Goal: Information Seeking & Learning: Learn about a topic

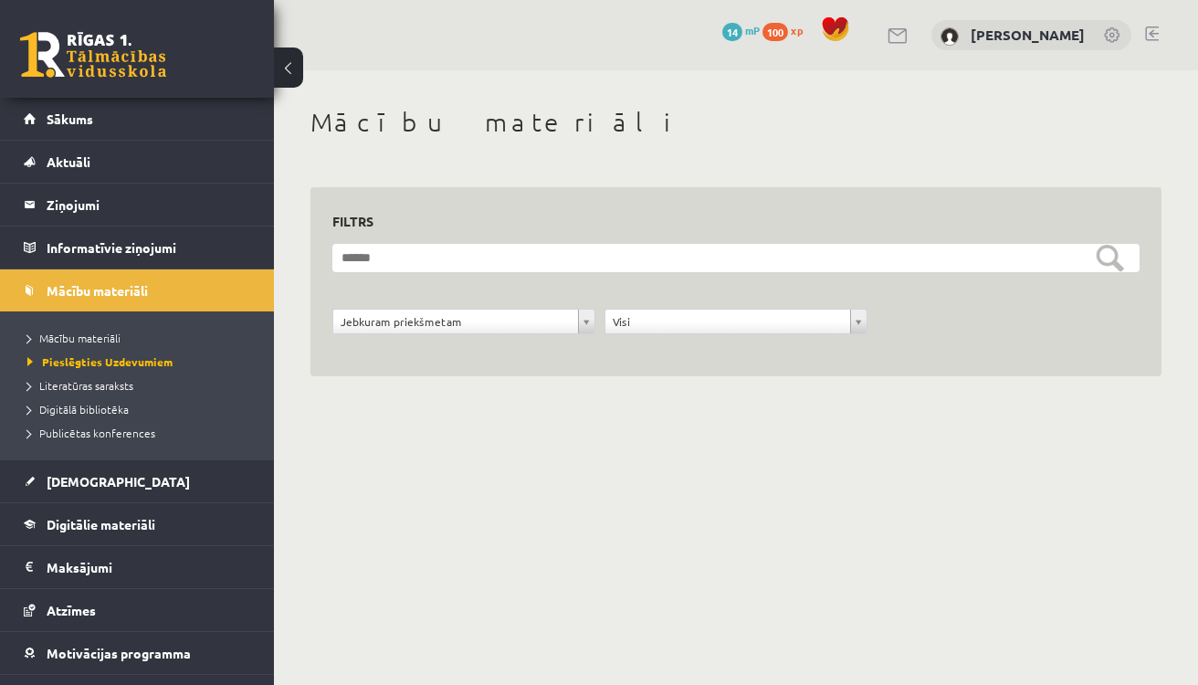
scroll to position [75, 0]
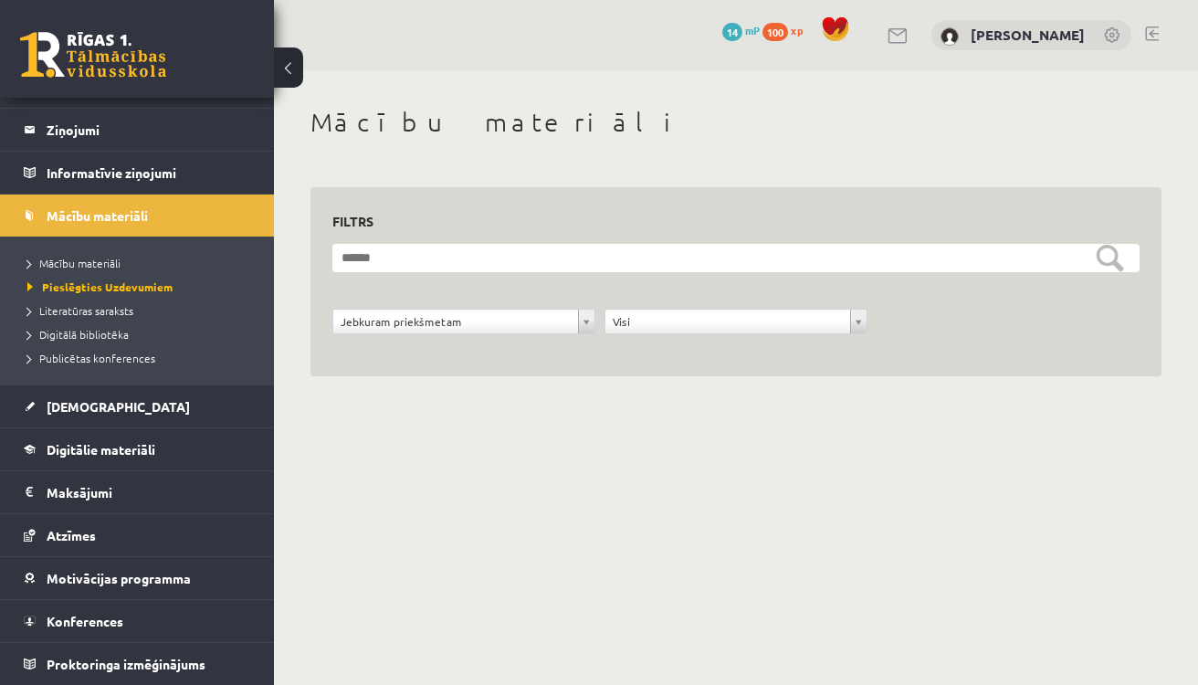
click at [988, 26] on div "[PERSON_NAME]" at bounding box center [1031, 35] width 200 height 31
click at [987, 37] on link "[PERSON_NAME]" at bounding box center [1027, 35] width 114 height 18
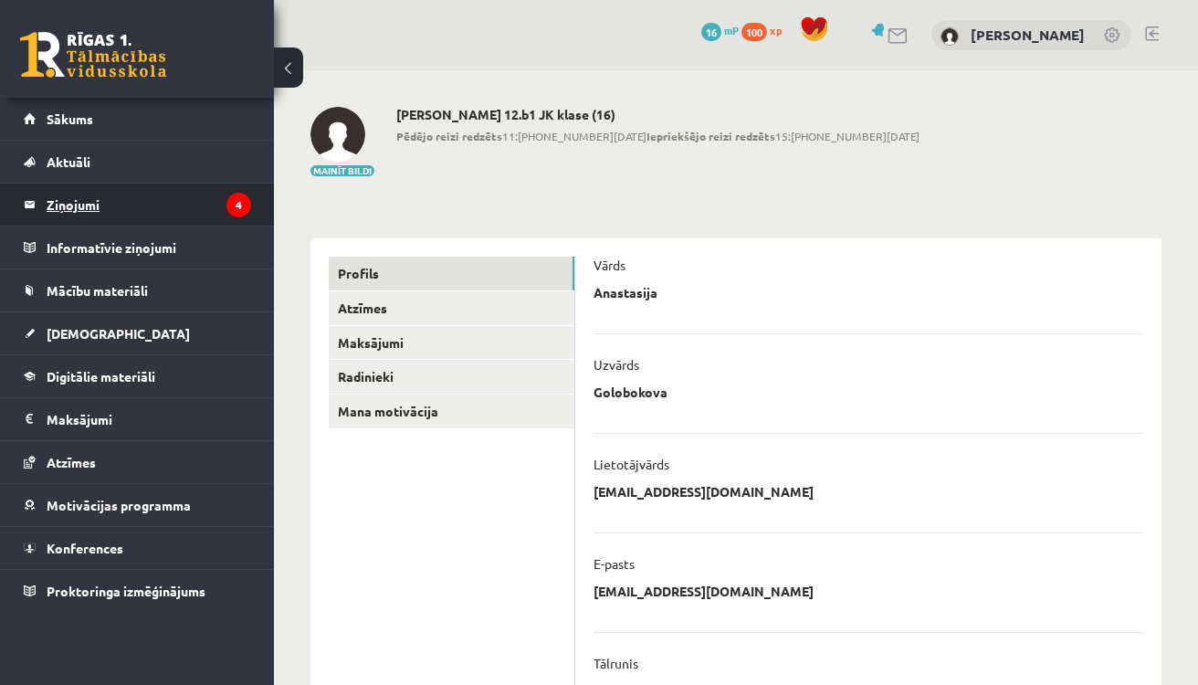
click at [190, 201] on legend "Ziņojumi 4" at bounding box center [149, 204] width 204 height 42
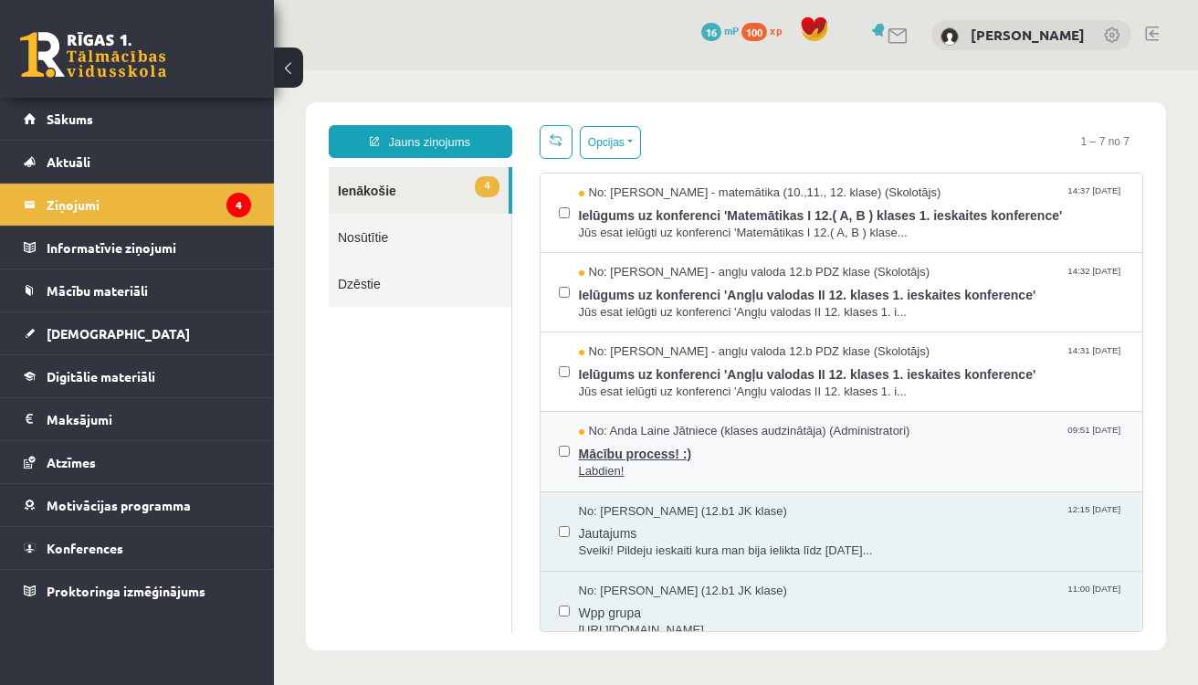
click at [739, 465] on span "Labdien!" at bounding box center [852, 471] width 546 height 17
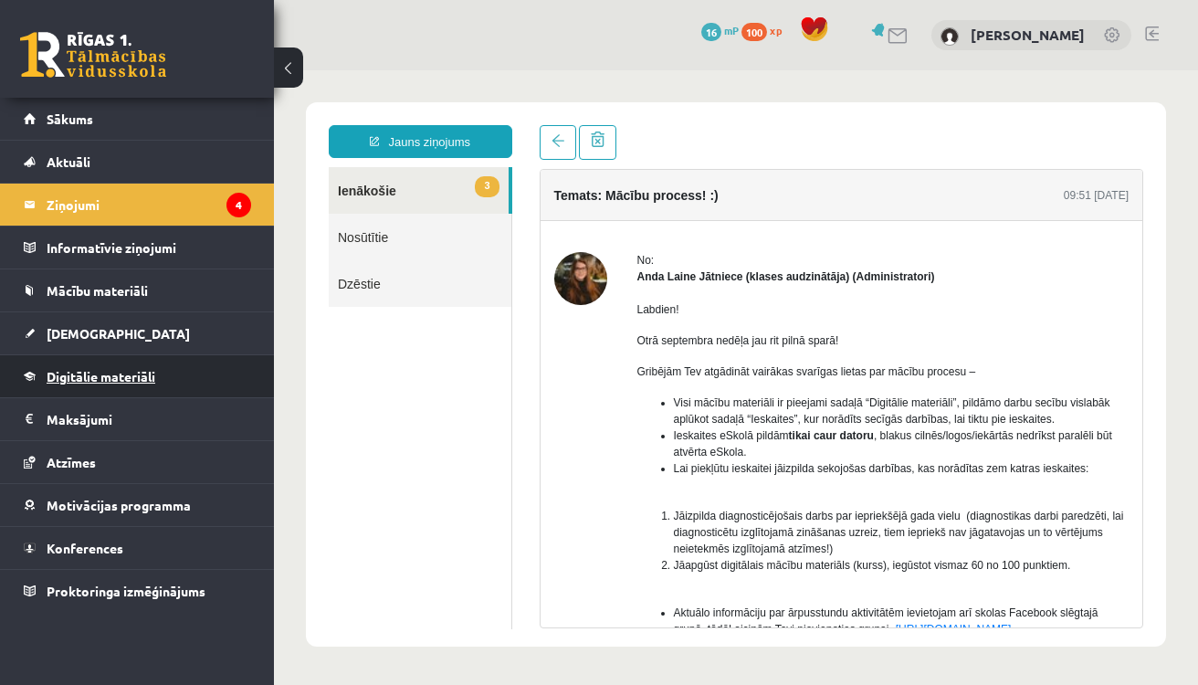
click at [191, 375] on link "Digitālie materiāli" at bounding box center [137, 376] width 227 height 42
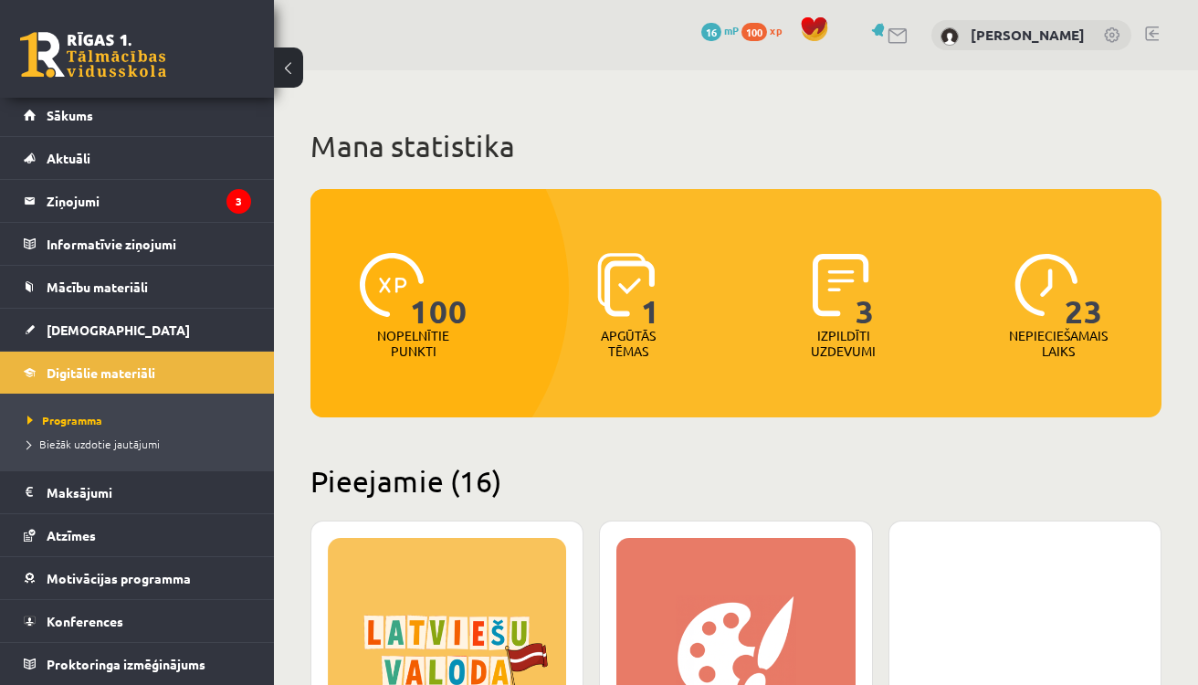
scroll to position [4, 0]
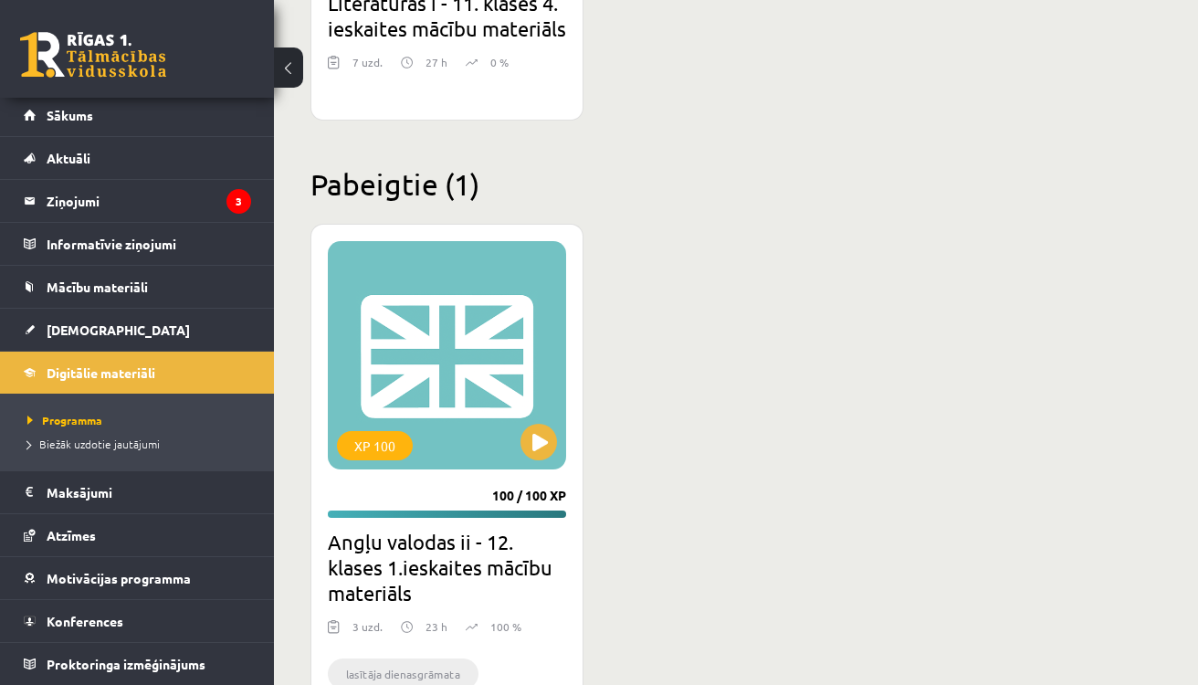
scroll to position [4044, 0]
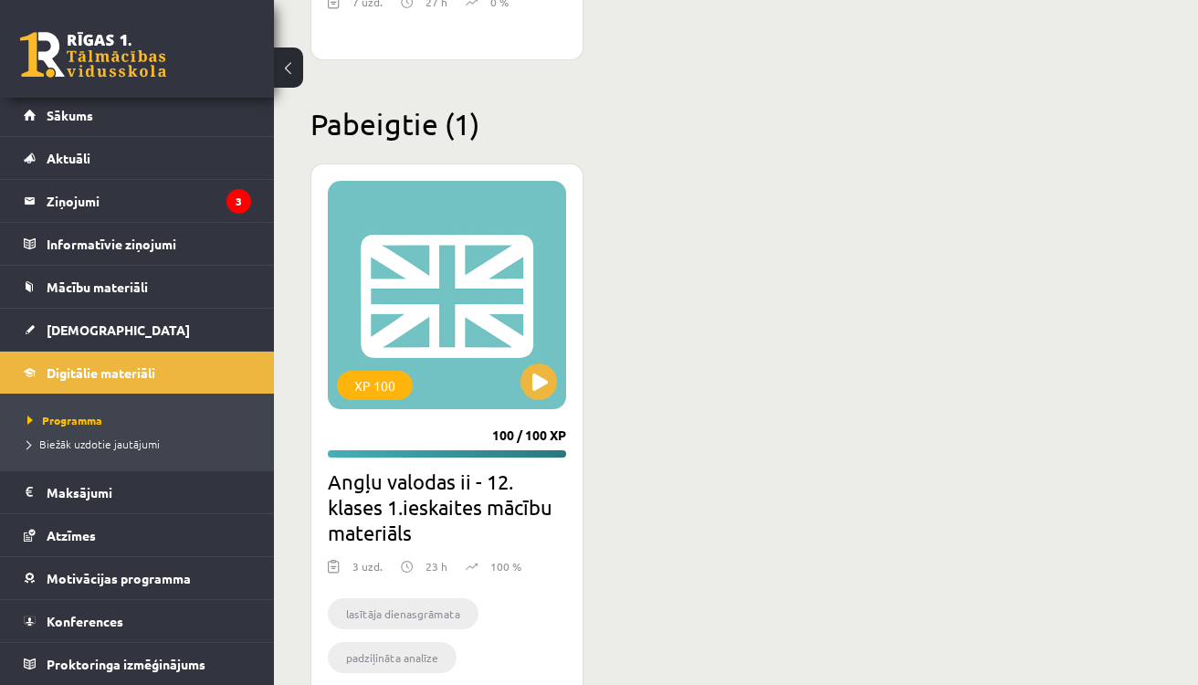
click at [416, 524] on h2 "Angļu valodas ii - 12. klases 1.ieskaites mācību materiāls" at bounding box center [447, 506] width 238 height 77
click at [426, 409] on div "XP 100" at bounding box center [447, 295] width 238 height 228
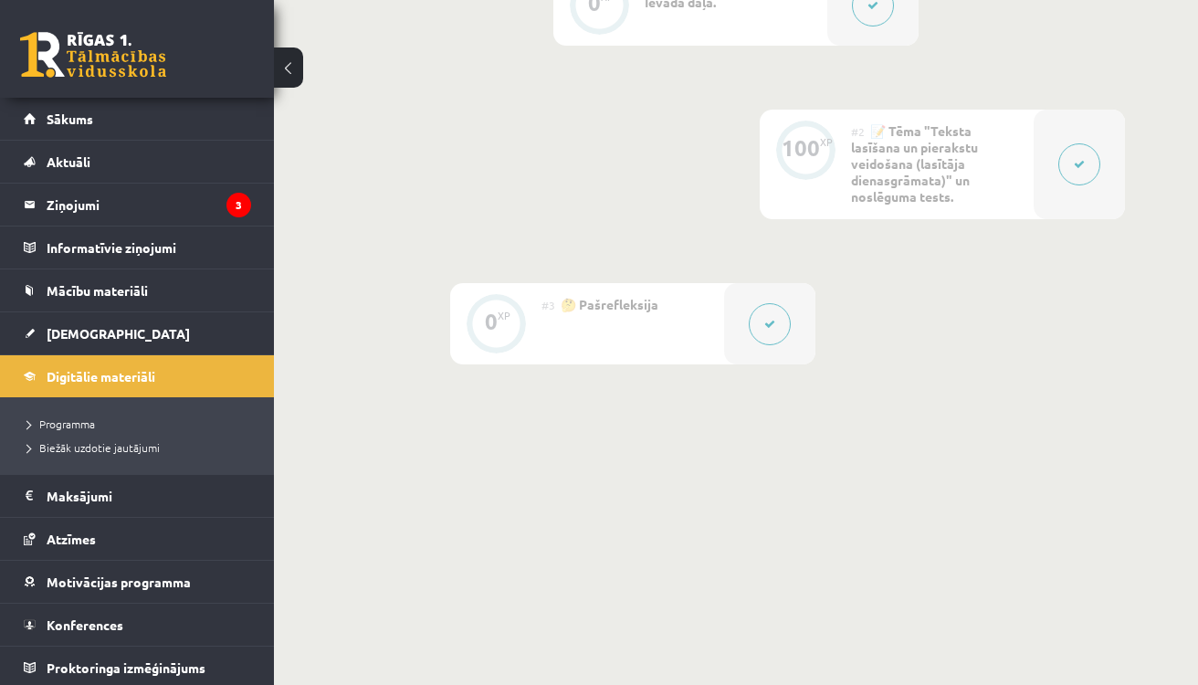
scroll to position [548, 0]
click at [876, 161] on span "📝 Tēma "Teksta lasīšana un pierakstu veidošana (lasītāja dienasgrāmata)" un nos…" at bounding box center [914, 164] width 127 height 82
click at [1072, 171] on button at bounding box center [1079, 165] width 42 height 42
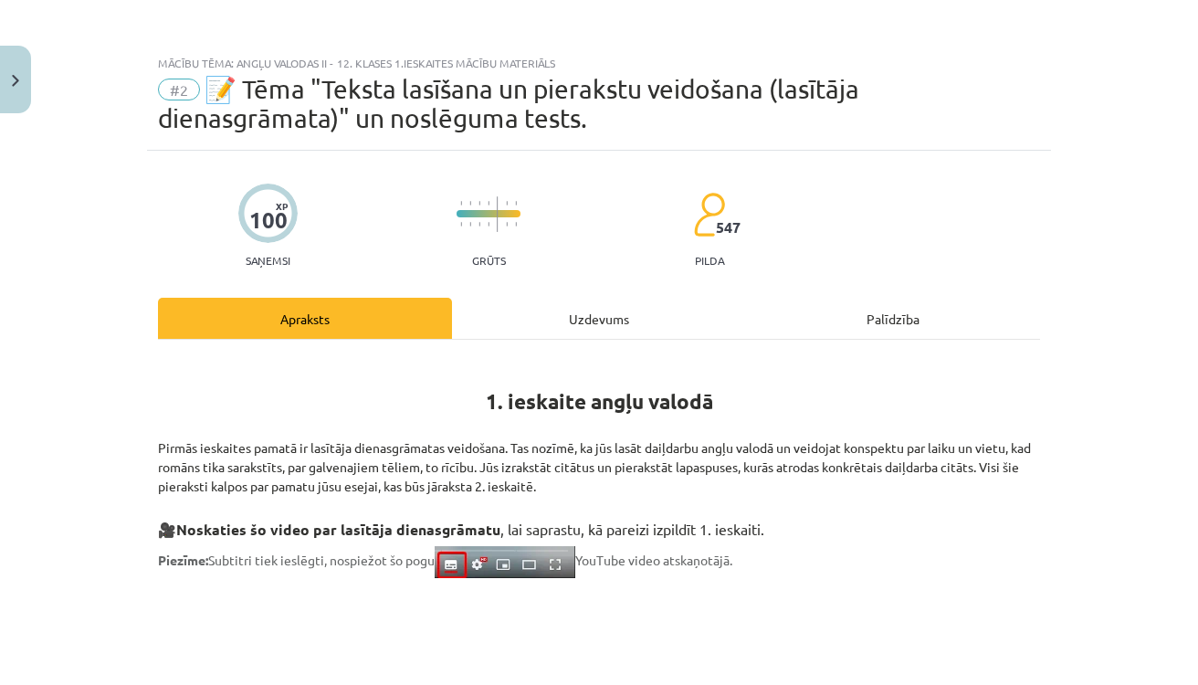
click at [931, 339] on hr at bounding box center [599, 339] width 882 height 1
click at [985, 382] on h1 "1. ieskaite angļu valodā" at bounding box center [599, 385] width 882 height 58
